Goal: Task Accomplishment & Management: Manage account settings

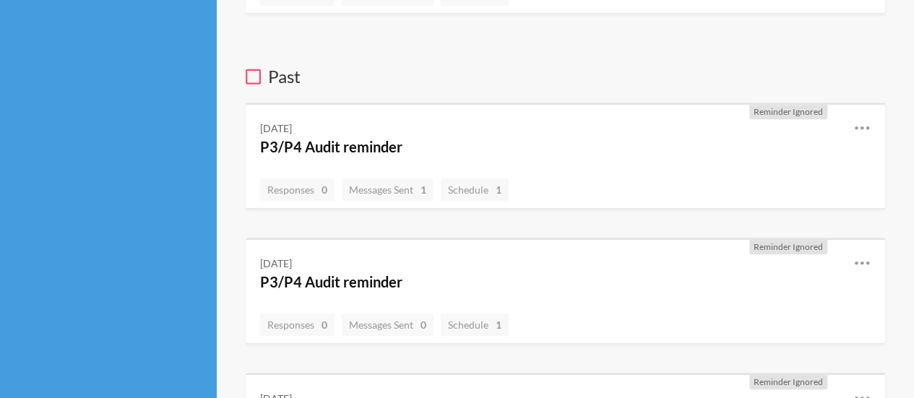
scroll to position [72, 0]
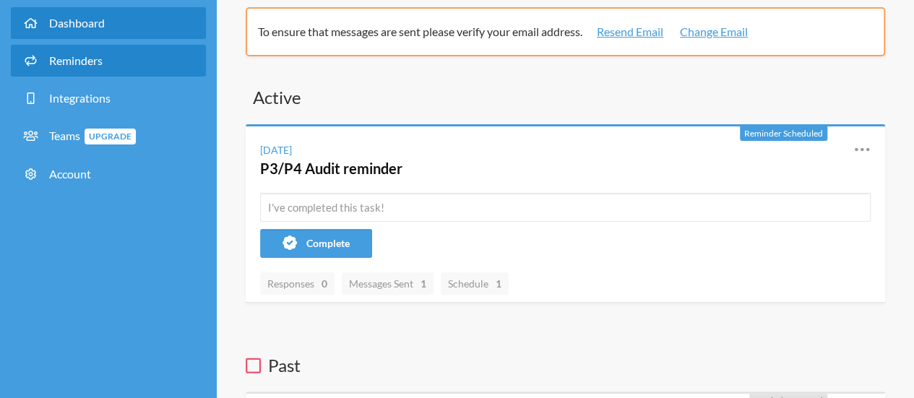
click at [105, 64] on link "Reminders" at bounding box center [108, 61] width 195 height 32
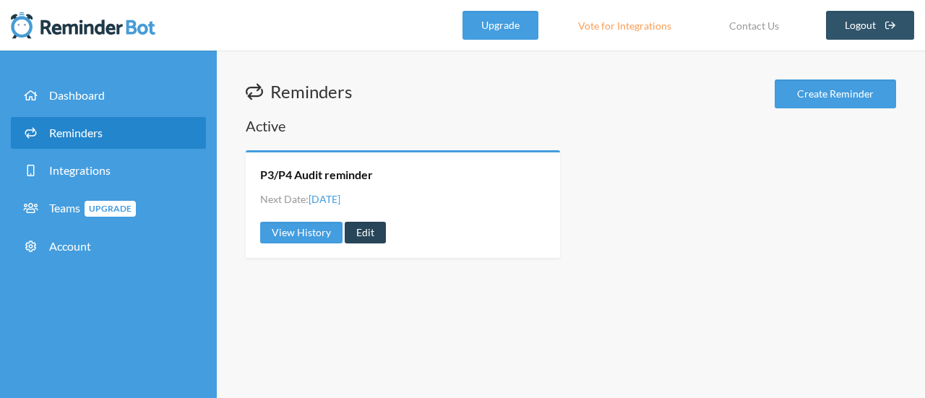
click at [370, 235] on link "Edit" at bounding box center [365, 233] width 41 height 22
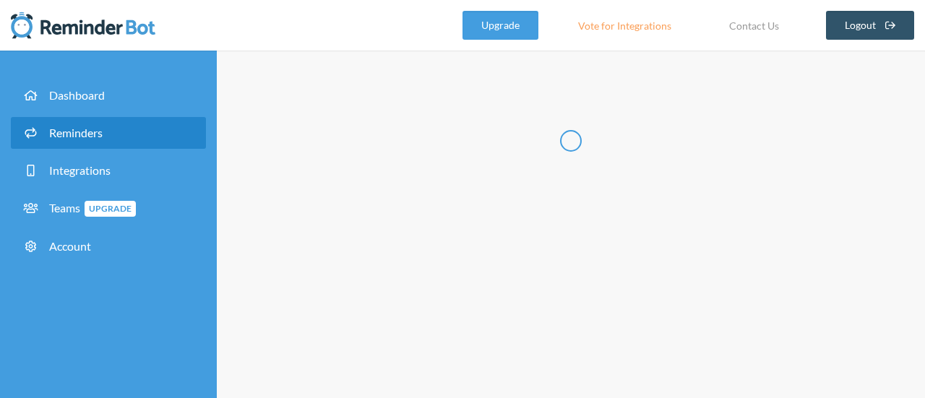
type input "P3/P4 Audit reminder"
select select "11:30:00"
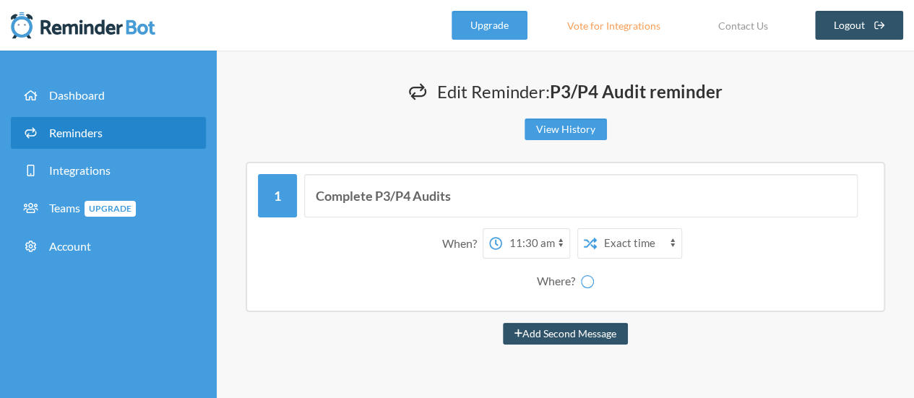
select select "spaces/AAAAHhmVpig"
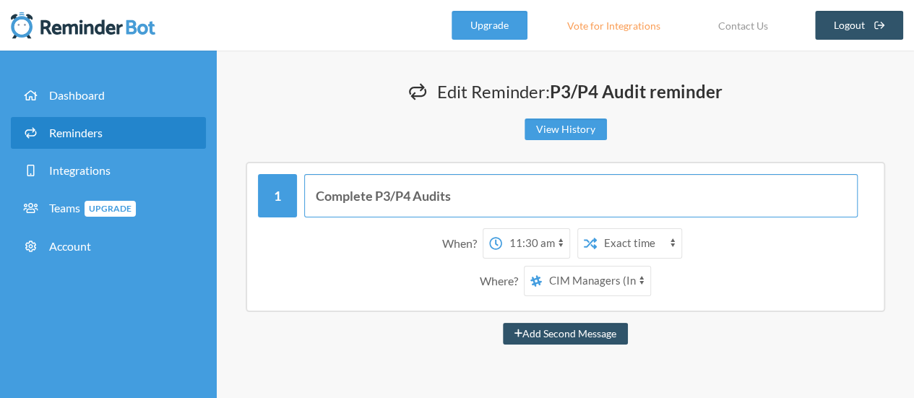
click at [460, 196] on input "Complete P3/P4 Audits" at bounding box center [580, 195] width 553 height 43
click at [503, 323] on button "Add Second Message" at bounding box center [565, 334] width 125 height 22
select select "12:30:00"
select select "spaces/AAAAHhmVpig"
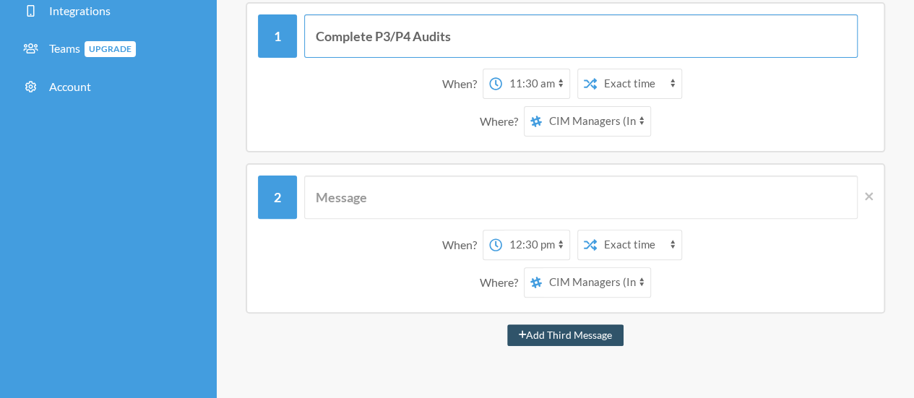
scroll to position [72, 0]
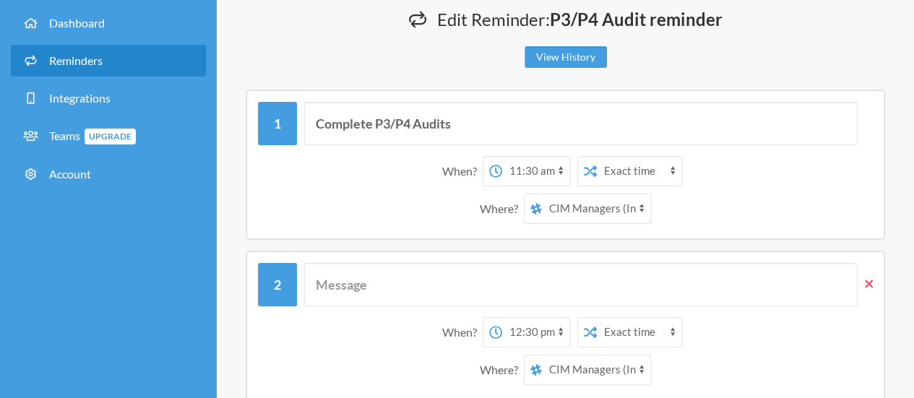
click at [865, 285] on icon at bounding box center [869, 283] width 8 height 13
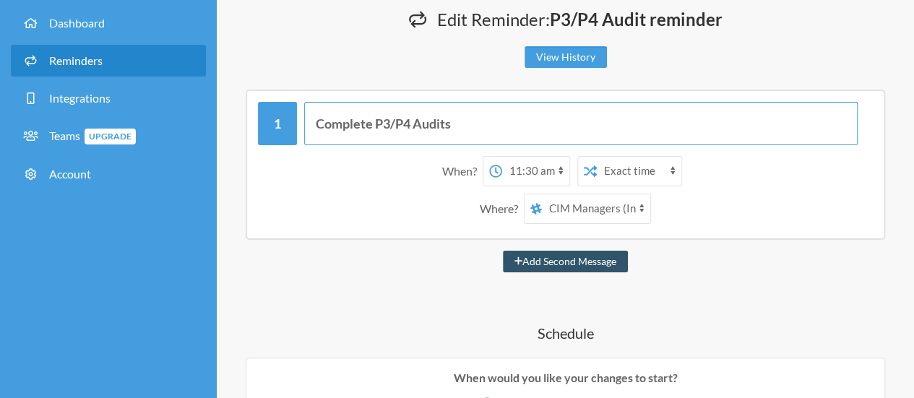
click at [455, 124] on input "Complete P3/P4 Audits" at bounding box center [580, 123] width 553 height 43
paste input "[URL][DOMAIN_NAME]"
type input "Complete P3/P4 Audits - [URL][DOMAIN_NAME]"
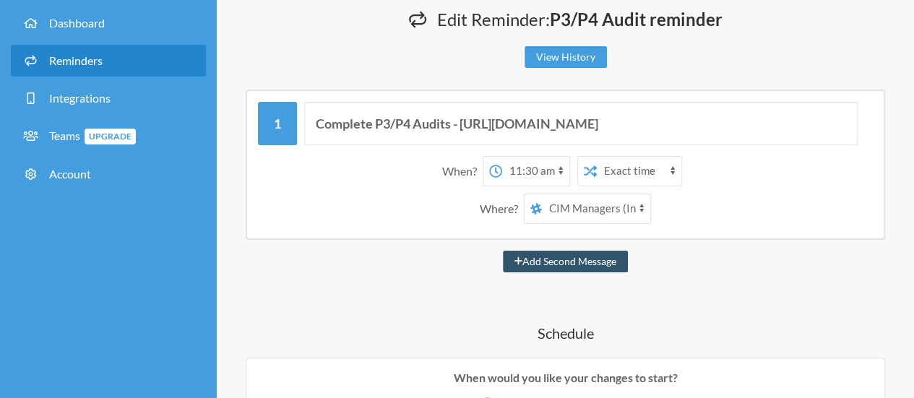
scroll to position [0, 0]
click at [725, 204] on div "Where? [PERSON_NAME] CIM Managers (Internal Space)" at bounding box center [565, 209] width 600 height 30
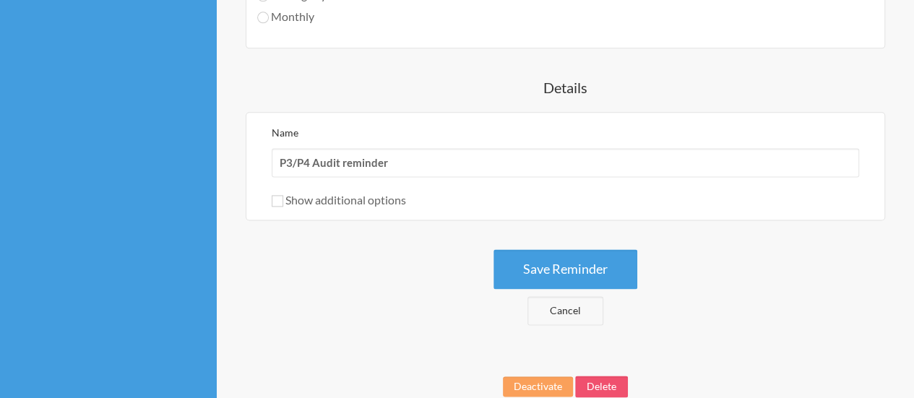
scroll to position [939, 0]
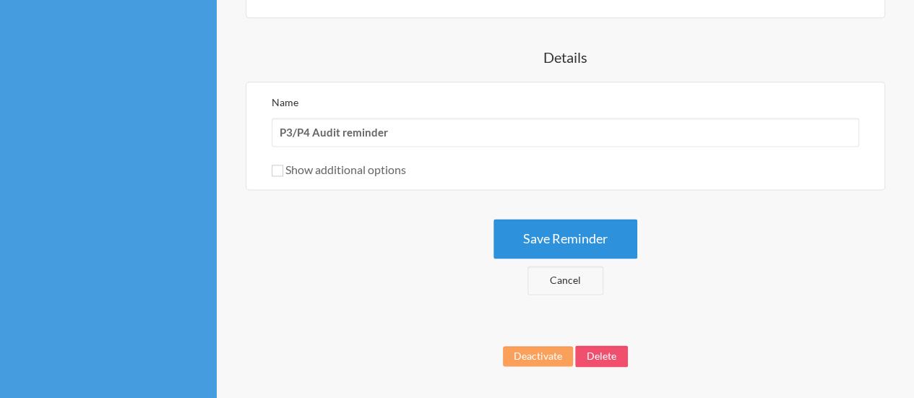
click at [601, 235] on button "Save Reminder" at bounding box center [565, 239] width 144 height 40
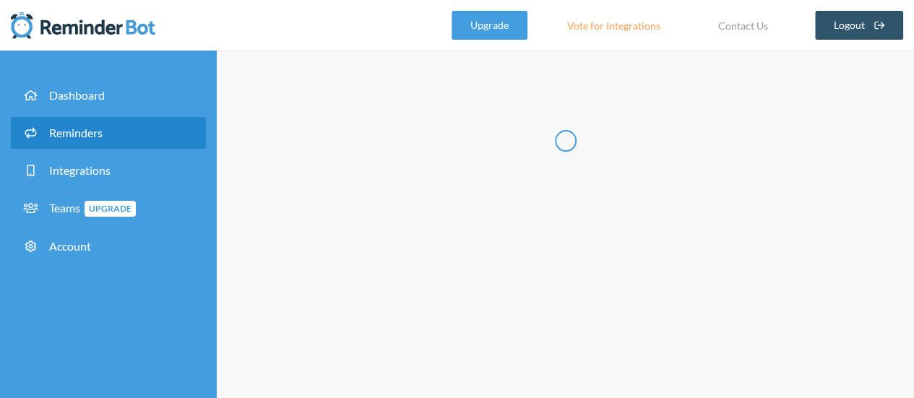
scroll to position [0, 0]
